Goal: Navigation & Orientation: Find specific page/section

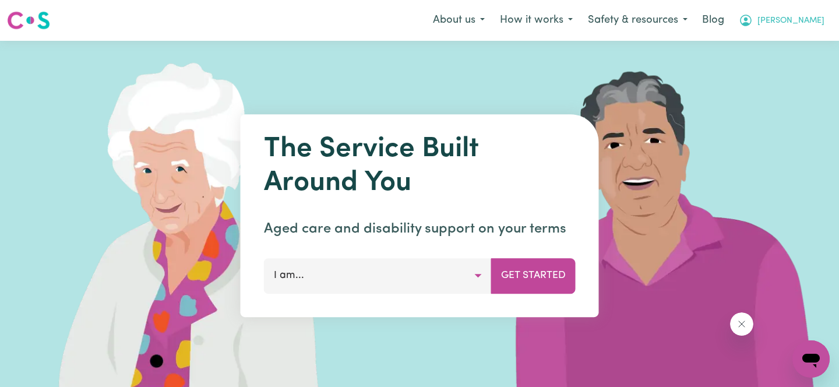
click at [753, 17] on icon "My Account" at bounding box center [746, 20] width 14 height 14
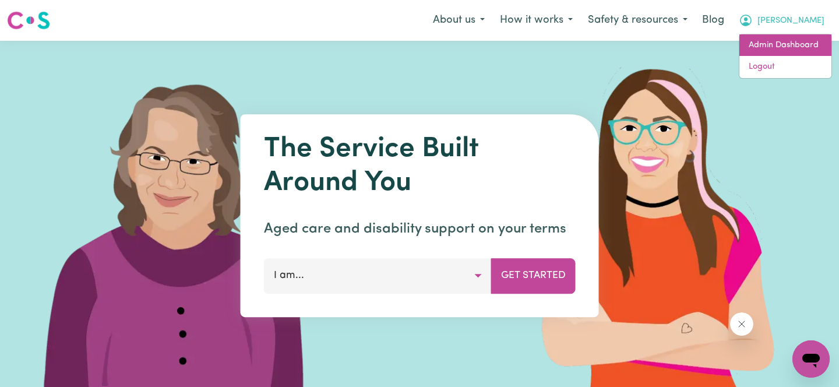
click at [787, 37] on link "Admin Dashboard" at bounding box center [786, 45] width 92 height 22
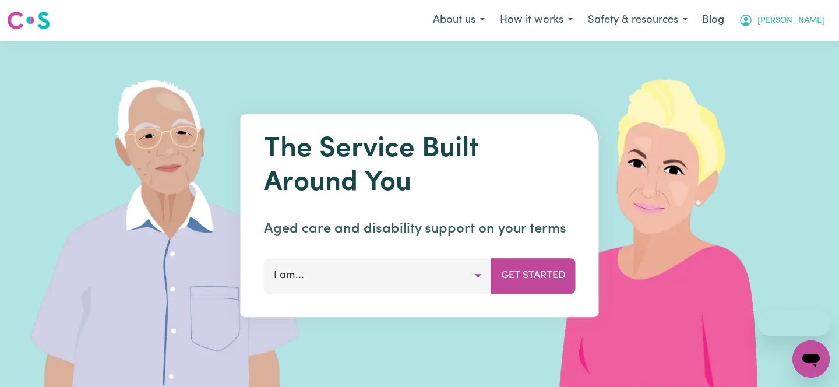
click at [753, 16] on icon "My Account" at bounding box center [746, 20] width 14 height 14
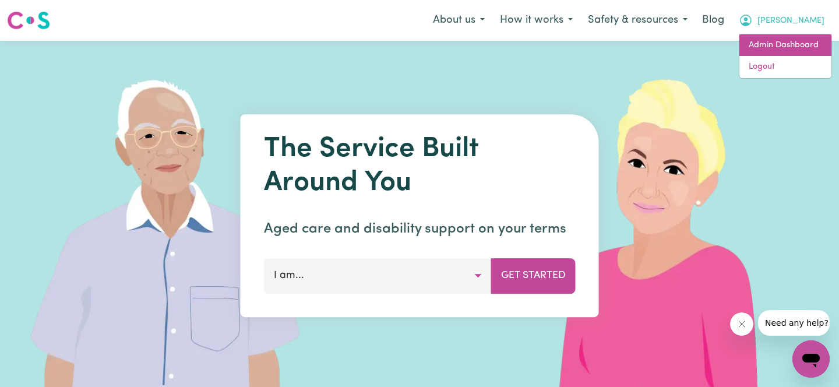
click at [792, 42] on link "Admin Dashboard" at bounding box center [786, 45] width 92 height 22
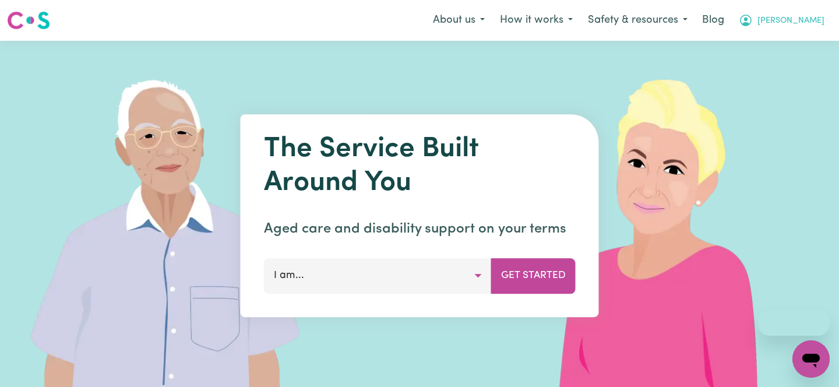
click at [811, 26] on span "[PERSON_NAME]" at bounding box center [791, 21] width 67 height 13
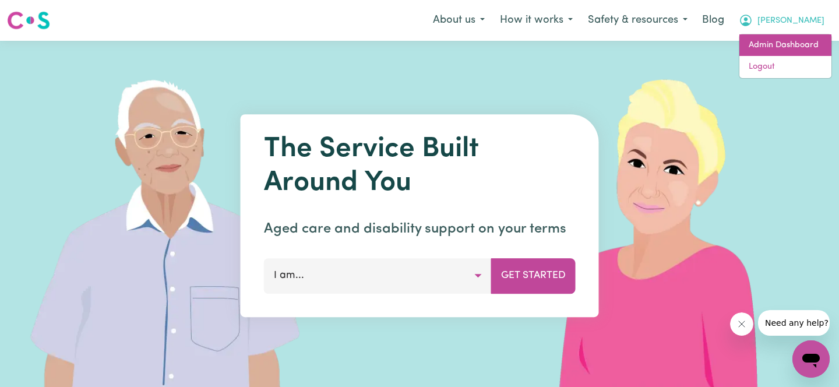
click at [794, 34] on link "Admin Dashboard" at bounding box center [786, 45] width 92 height 22
